Goal: Task Accomplishment & Management: Manage account settings

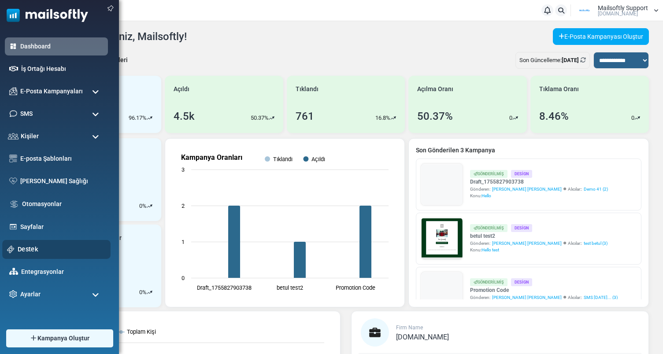
click at [27, 250] on link "Destek" at bounding box center [62, 250] width 88 height 10
click at [29, 247] on link "Destek" at bounding box center [62, 250] width 88 height 10
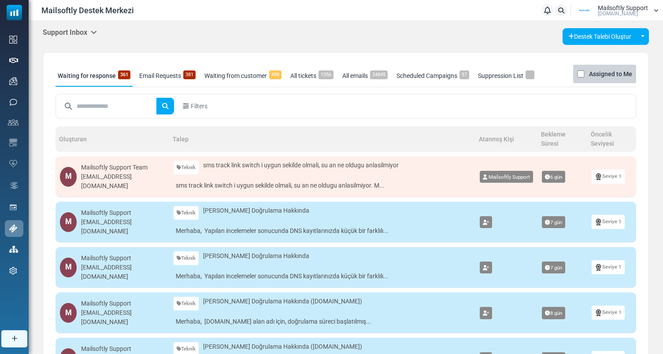
click at [177, 75] on link "Email Requests 381" at bounding box center [167, 76] width 61 height 22
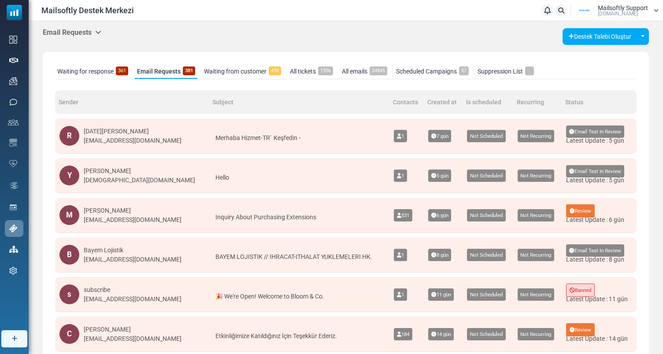
click at [366, 75] on link "All emails 24845" at bounding box center [365, 71] width 50 height 15
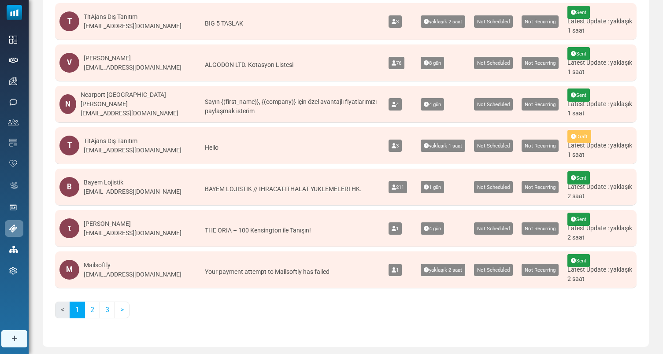
scroll to position [255, 0]
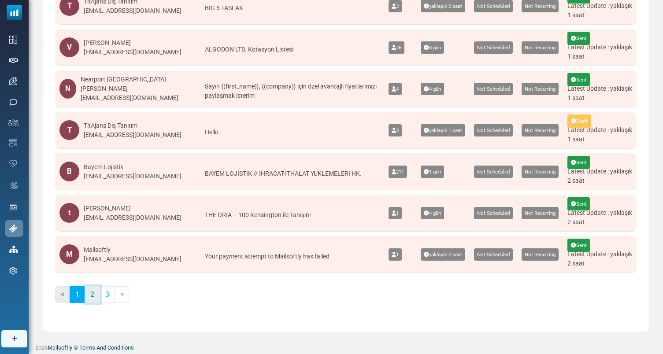
click at [93, 294] on link "2" at bounding box center [92, 294] width 15 height 17
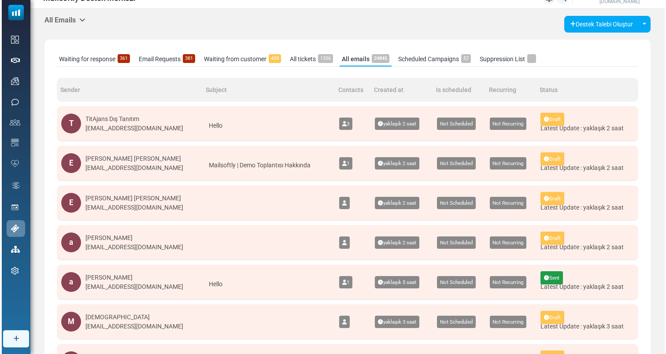
scroll to position [13, 0]
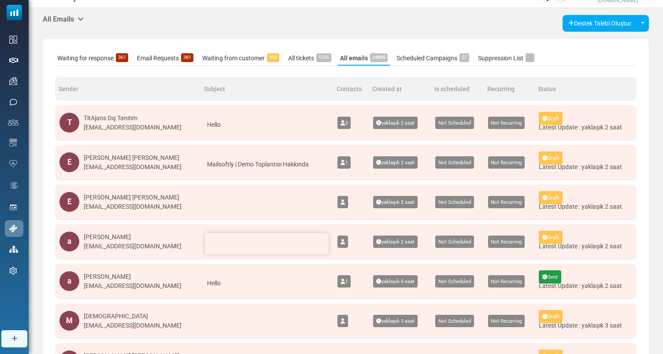
click at [235, 250] on div at bounding box center [267, 244] width 124 height 22
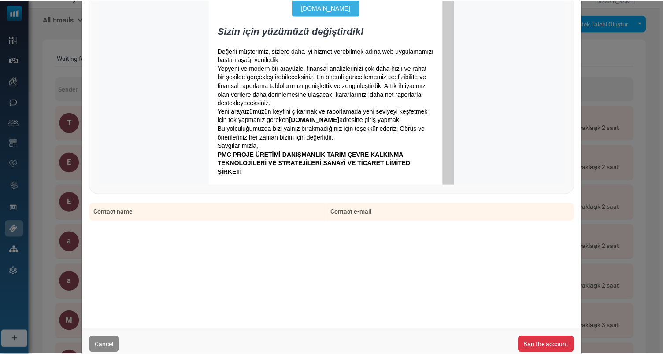
scroll to position [247, 0]
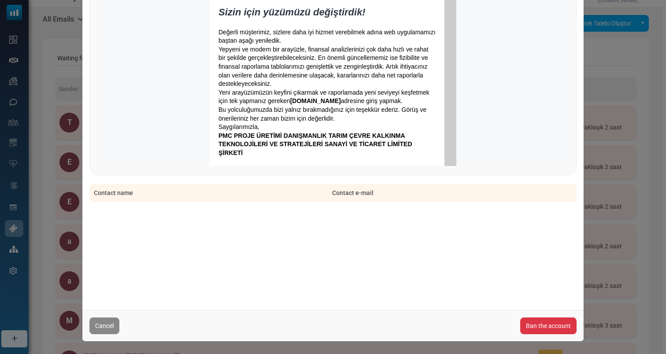
click at [68, 225] on div "E-mail Detail Created By : ayhan apaydın <info@pmcproje.com> From : ayhan apayd…" at bounding box center [333, 177] width 666 height 354
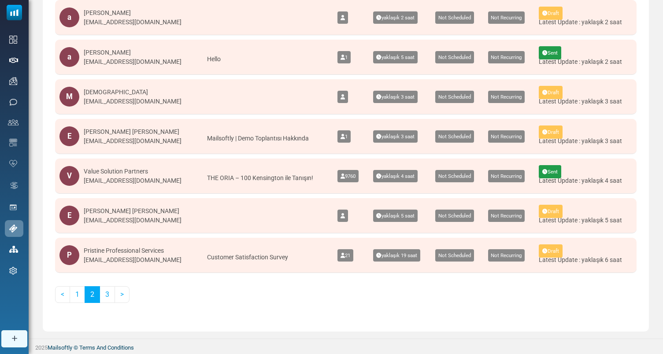
scroll to position [0, 0]
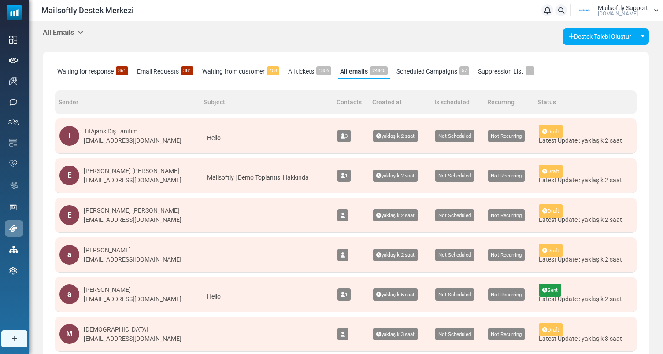
click at [174, 72] on link "Email Requests 381" at bounding box center [165, 71] width 61 height 15
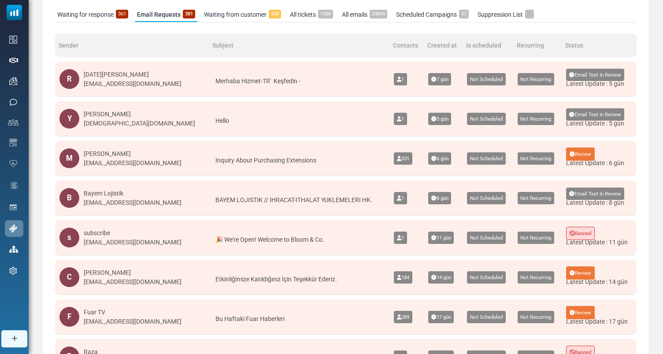
scroll to position [58, 0]
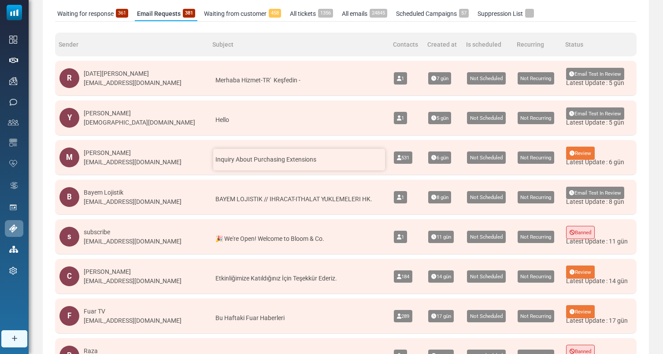
click at [265, 159] on span "Inquiry About Purchasing Extensions" at bounding box center [265, 159] width 101 height 7
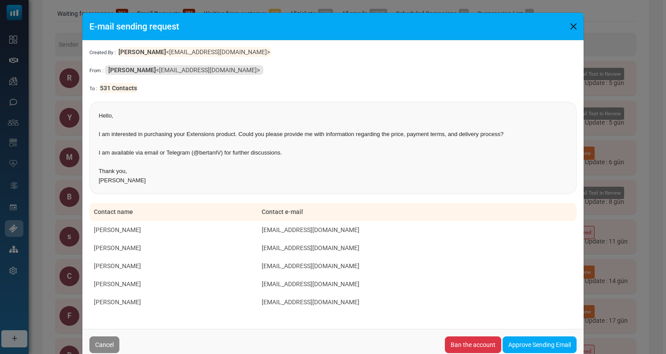
click at [60, 184] on div "E-mail sending request Created By : [PERSON_NAME] <[EMAIL_ADDRESS][DOMAIN_NAME]…" at bounding box center [333, 177] width 666 height 354
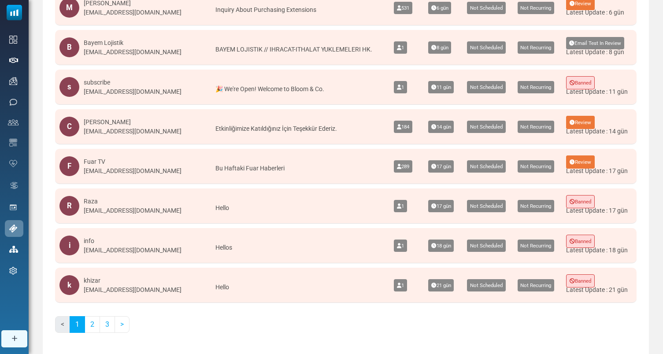
scroll to position [237, 0]
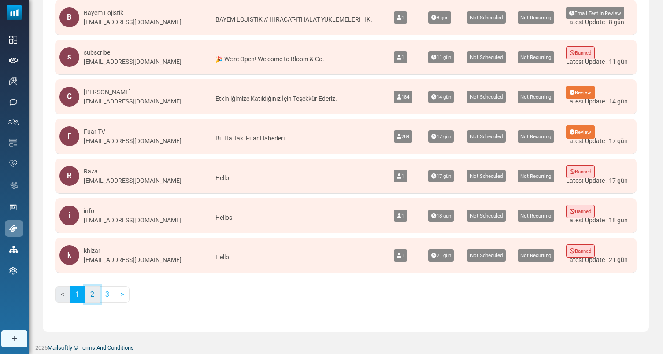
click at [89, 299] on link "2" at bounding box center [92, 294] width 15 height 17
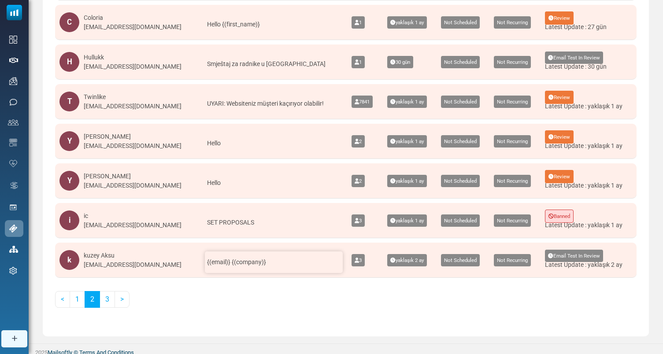
scroll to position [0, 0]
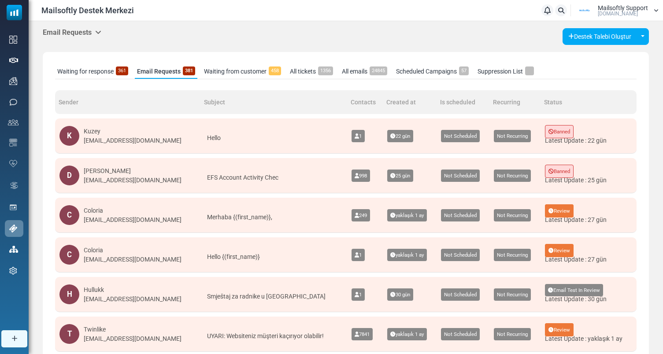
click at [71, 27] on div "Email Requests Support Inbox User Dashboard Control Panel App Announcements Ide…" at bounding box center [346, 298] width 635 height 555
click at [70, 29] on h5 "Email Requests" at bounding box center [72, 32] width 59 height 8
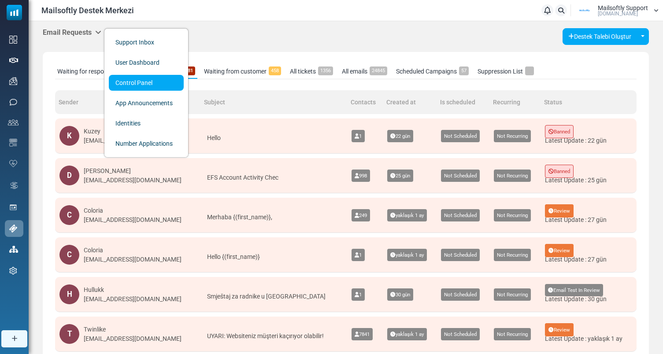
click at [141, 80] on link "Control Panel" at bounding box center [146, 83] width 75 height 16
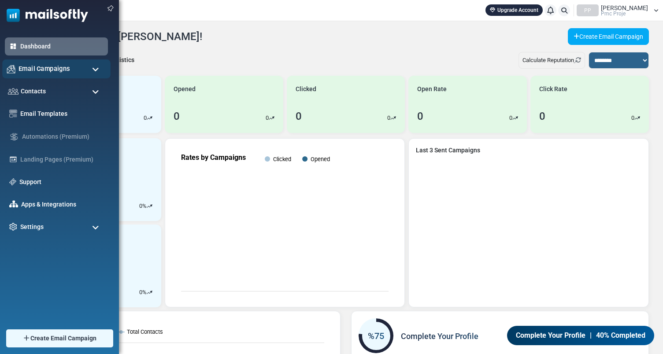
click at [69, 69] on div "Email Campaigns" at bounding box center [56, 68] width 108 height 19
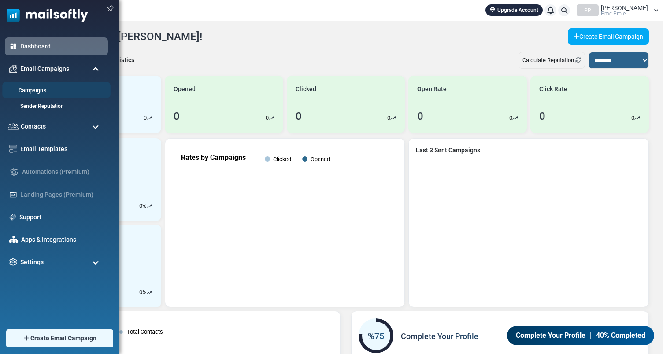
click at [40, 88] on link "Campaigns" at bounding box center [55, 91] width 106 height 8
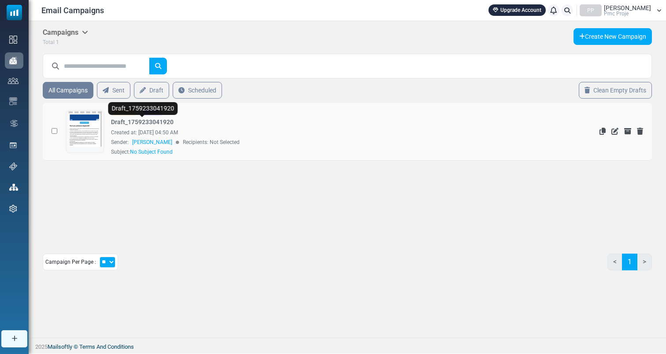
click at [153, 122] on link "Draft_1759233041920" at bounding box center [142, 122] width 63 height 9
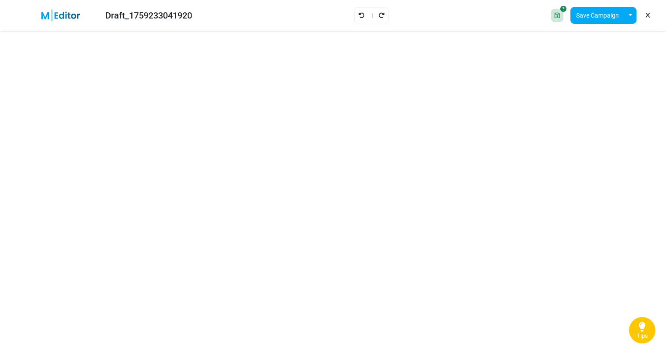
click at [652, 15] on link at bounding box center [648, 15] width 8 height 15
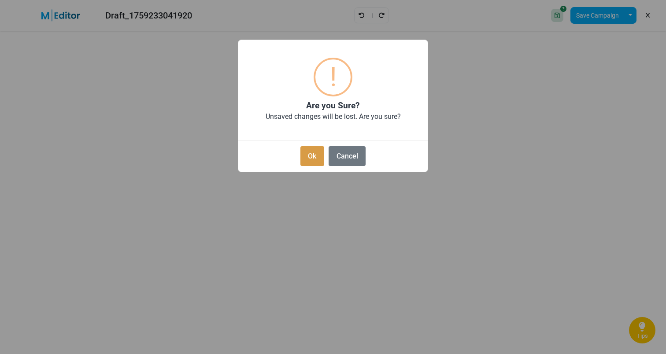
click at [304, 158] on button "Ok" at bounding box center [313, 156] width 24 height 20
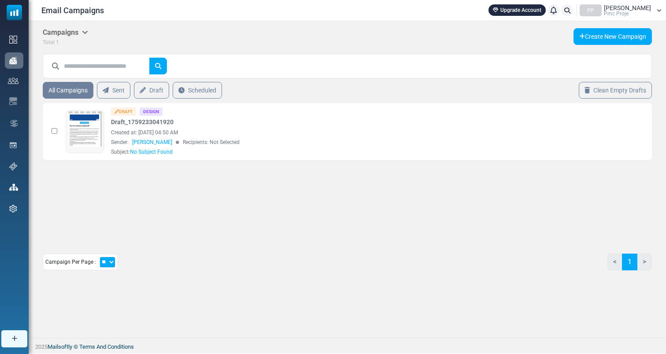
click at [75, 27] on div "Campaigns Campaigns Email Templates Archived Total 1 Create New Campaign All Ca…" at bounding box center [348, 152] width 638 height 263
click at [78, 36] on h5 "Campaigns" at bounding box center [65, 32] width 45 height 8
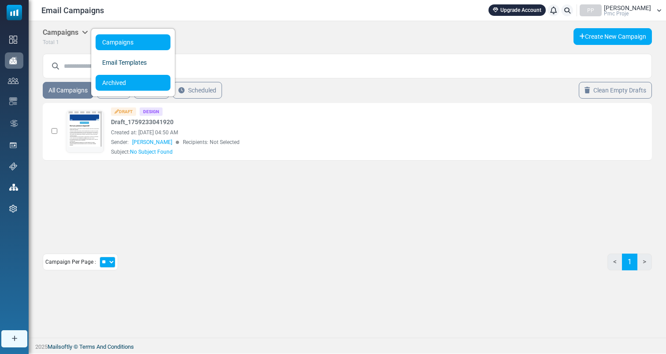
click at [118, 80] on span "Archived" at bounding box center [114, 82] width 24 height 7
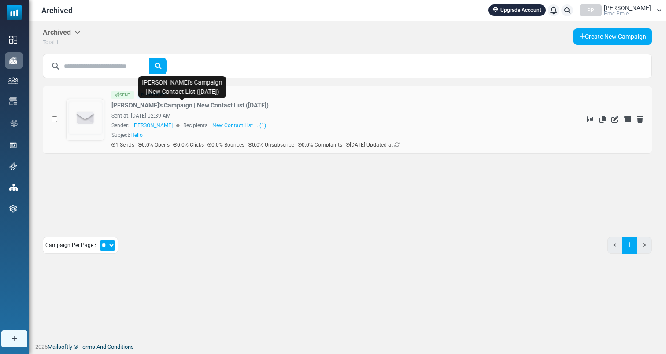
click at [141, 104] on link "Ayhan's Campaign | New Contact List (2025-09-30)" at bounding box center [189, 105] width 157 height 9
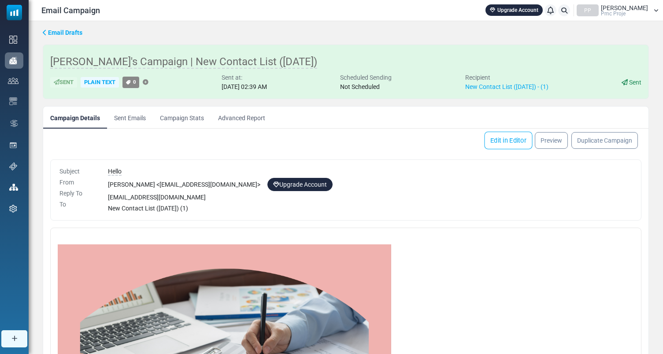
click at [497, 141] on link "Edit in Editor" at bounding box center [508, 141] width 48 height 18
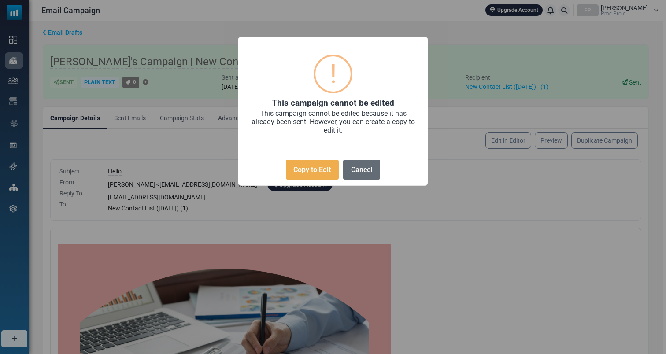
click at [357, 170] on button "Cancel" at bounding box center [361, 170] width 37 height 20
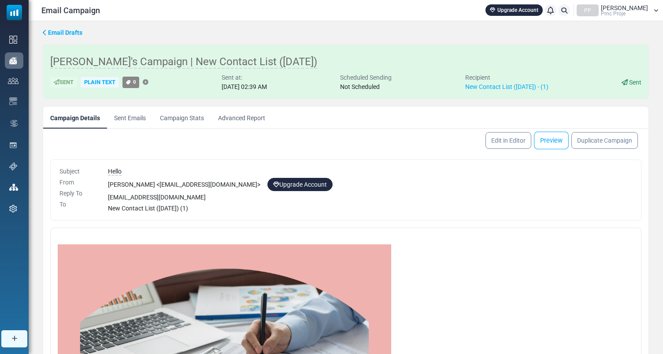
click at [558, 143] on link "Preview" at bounding box center [551, 141] width 35 height 18
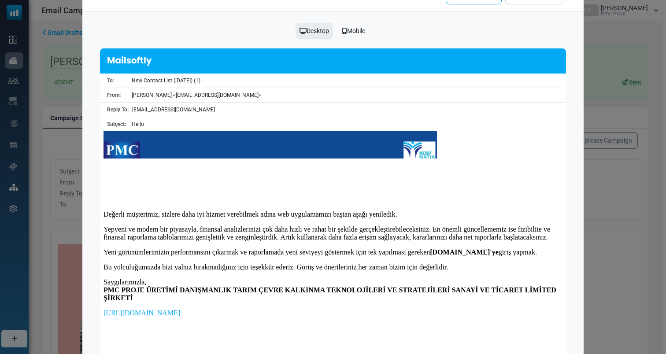
scroll to position [87, 0]
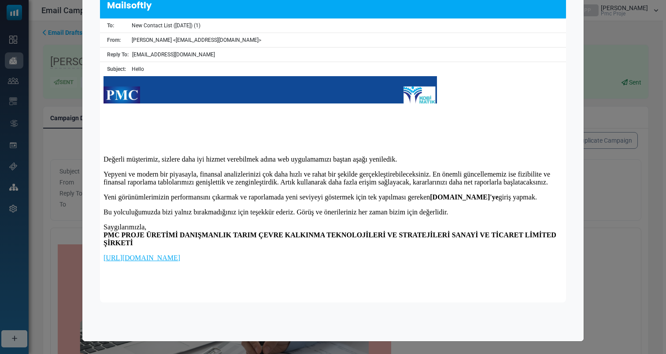
click at [592, 230] on div "Preview Send Test E-mail Send or Schedule Desktop Mobile To: New Contact List (…" at bounding box center [333, 177] width 666 height 354
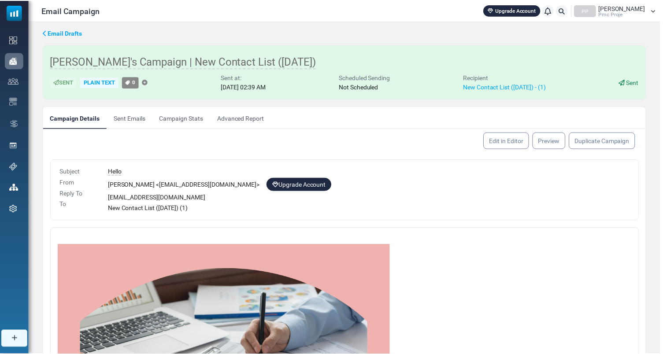
scroll to position [0, 0]
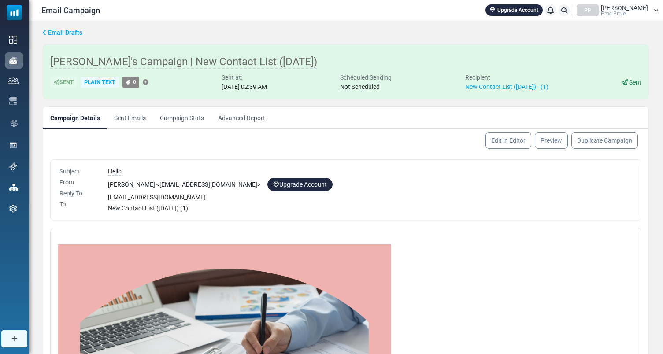
click at [197, 123] on link "Campaign Stats" at bounding box center [182, 118] width 58 height 22
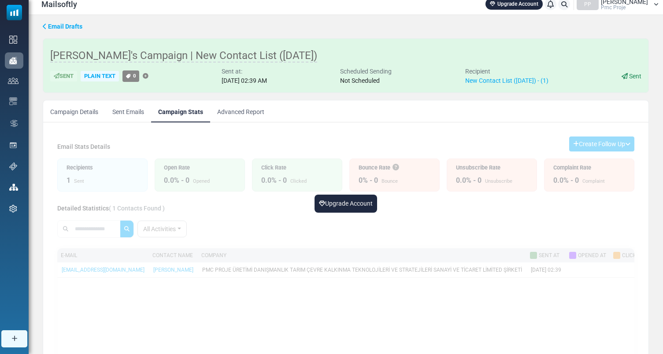
scroll to position [6, 0]
click at [67, 26] on span "Email Drafts" at bounding box center [65, 26] width 34 height 7
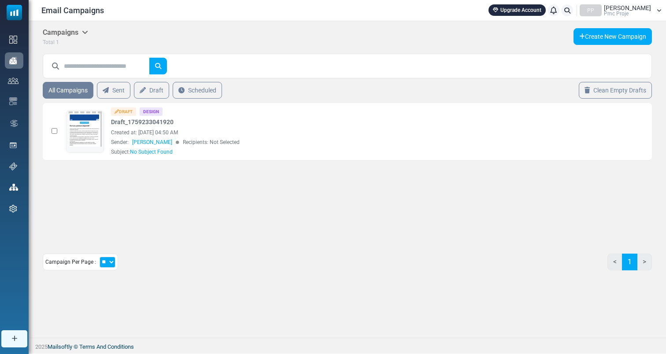
click at [85, 33] on icon at bounding box center [85, 32] width 6 height 7
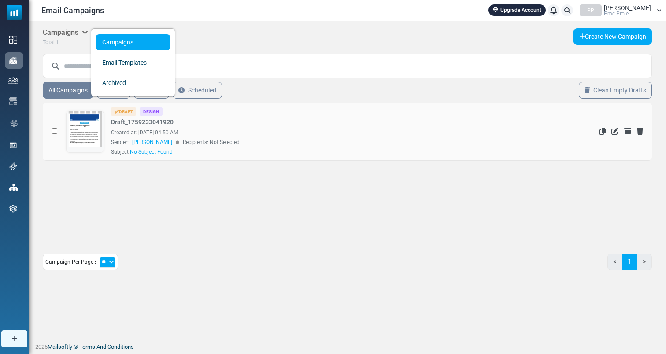
click at [207, 146] on div "Sender: [PERSON_NAME] Recipients: Not Selected" at bounding box center [310, 142] width 399 height 8
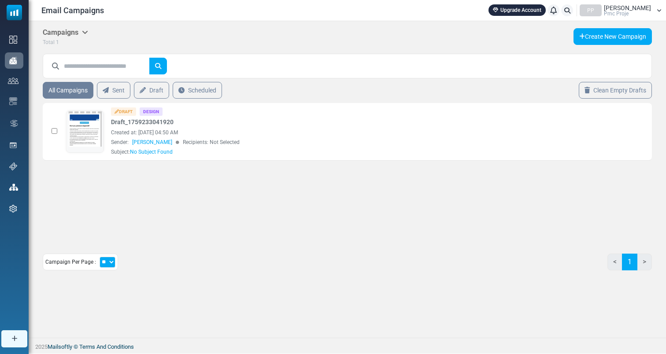
click at [124, 99] on table "0 Selected Delete Selected Archive Selected Draft Design Draft_1759233041920" at bounding box center [347, 132] width 609 height 67
click at [124, 95] on link "Sent" at bounding box center [113, 91] width 35 height 18
click at [162, 89] on link "Draft" at bounding box center [151, 91] width 37 height 18
click at [117, 93] on link "Sent" at bounding box center [113, 91] width 35 height 18
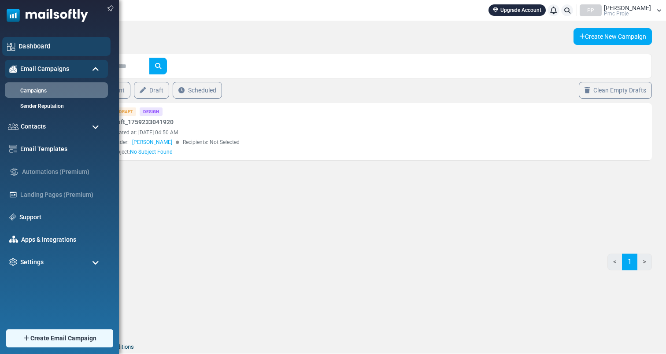
click at [26, 47] on link "Dashboard" at bounding box center [62, 46] width 87 height 10
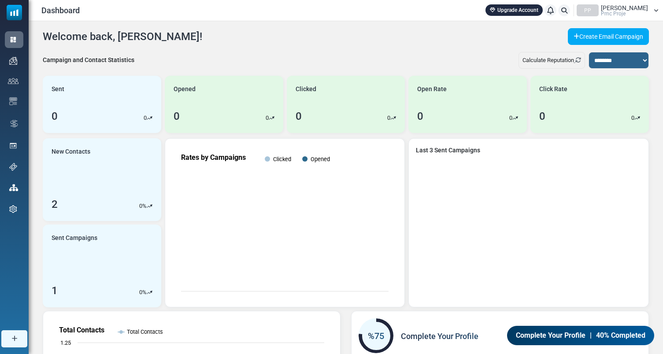
click at [630, 8] on span "[PERSON_NAME]" at bounding box center [624, 8] width 47 height 6
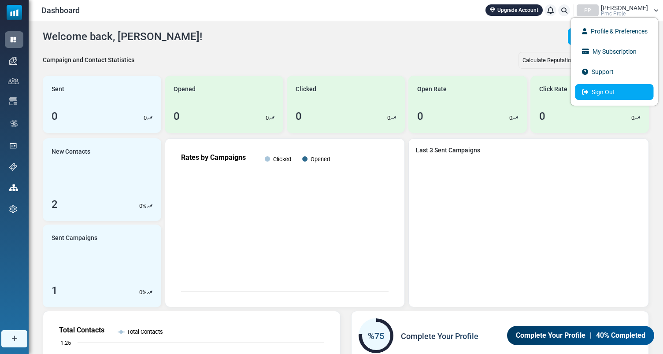
click at [609, 95] on link "Sign Out" at bounding box center [614, 92] width 78 height 16
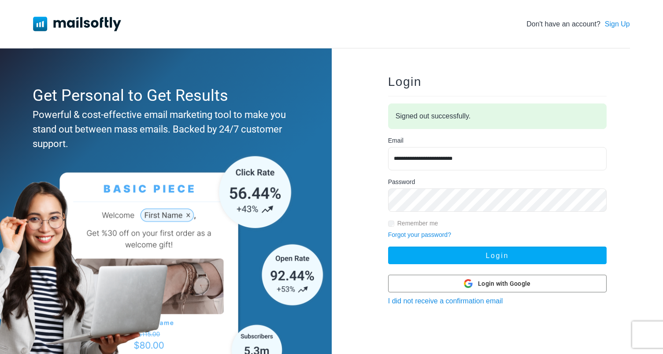
click at [501, 162] on input "**********" at bounding box center [497, 158] width 219 height 23
type input "**********"
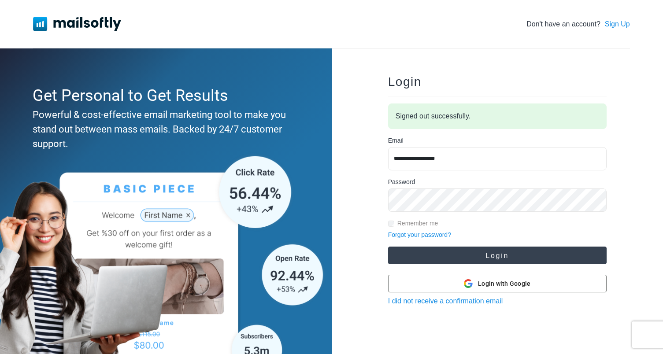
click at [505, 263] on button "Login" at bounding box center [497, 256] width 219 height 18
